Goal: Find specific page/section

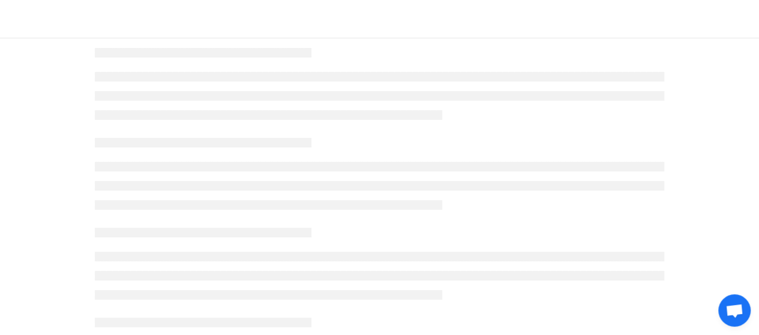
click at [188, 104] on ul at bounding box center [379, 96] width 569 height 48
